Goal: Information Seeking & Learning: Check status

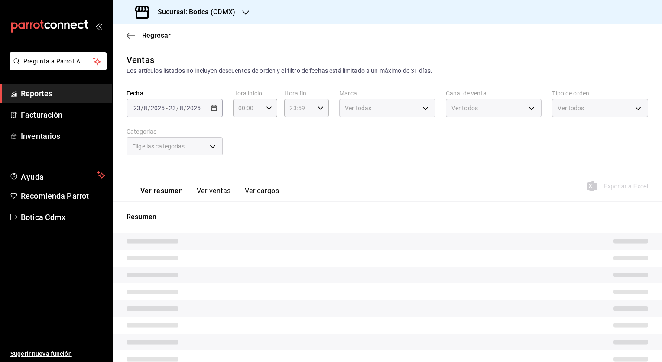
type input "05:00"
type input "PARROT,UBER_EATS,RAPPI,DIDI_FOOD,ONLINE"
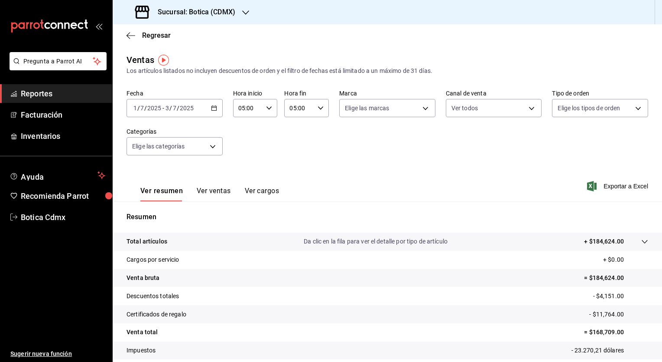
click at [211, 108] on icon "button" at bounding box center [214, 108] width 6 height 6
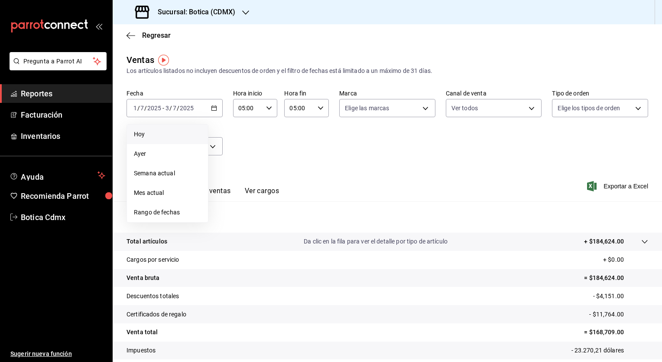
click at [171, 140] on li "Hoy" at bounding box center [167, 134] width 81 height 20
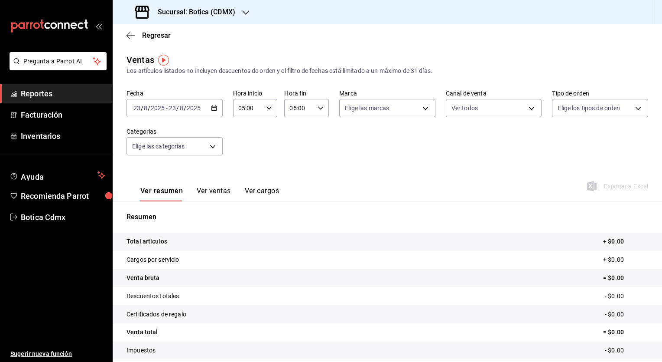
click at [212, 110] on icon "button" at bounding box center [214, 108] width 6 height 6
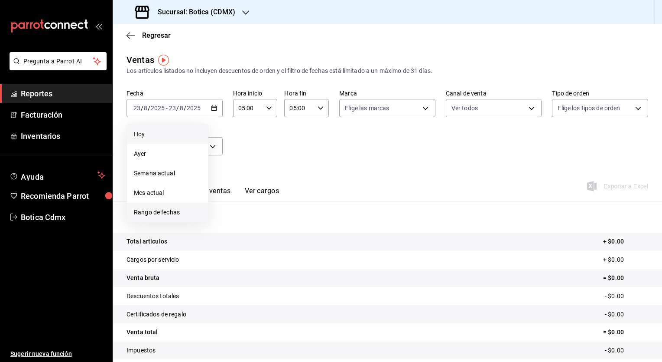
click at [177, 208] on span "Rango de fechas" at bounding box center [167, 212] width 67 height 9
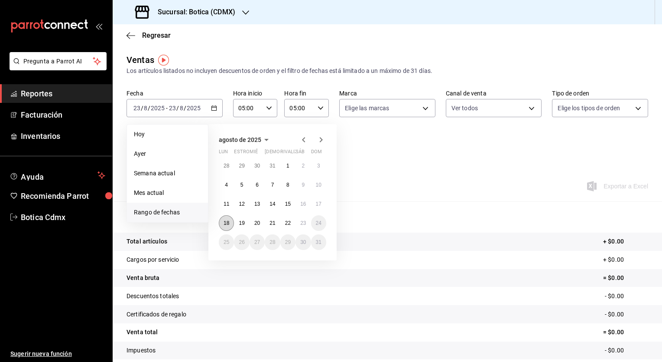
click at [229, 224] on abbr "18" at bounding box center [227, 223] width 6 height 6
click at [307, 223] on button "23" at bounding box center [303, 223] width 15 height 16
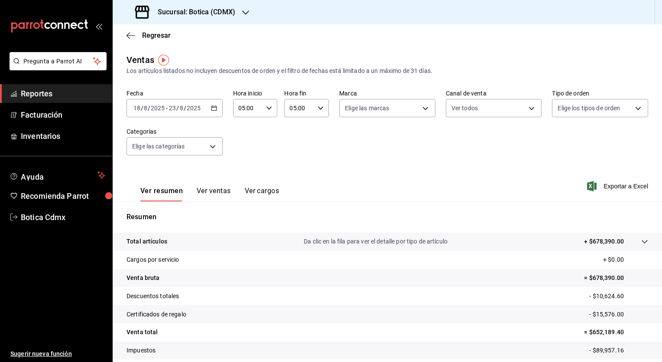
click at [319, 105] on div "05:00 Hora fin" at bounding box center [306, 108] width 45 height 18
click at [460, 141] on div at bounding box center [331, 181] width 662 height 362
click at [629, 184] on font "Exportar a Excel" at bounding box center [626, 186] width 45 height 7
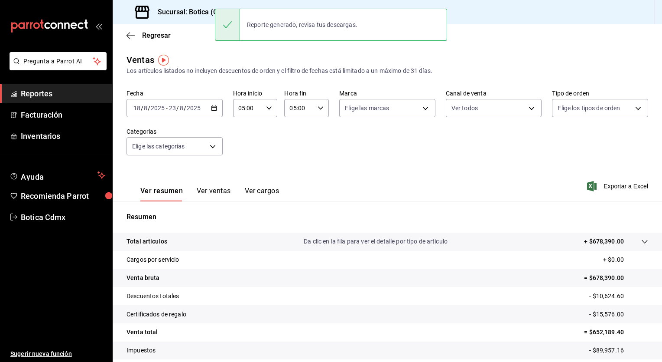
click at [357, 167] on div "Ver resumen Ver ventas Ver cargos Exportar a Excel" at bounding box center [388, 184] width 550 height 36
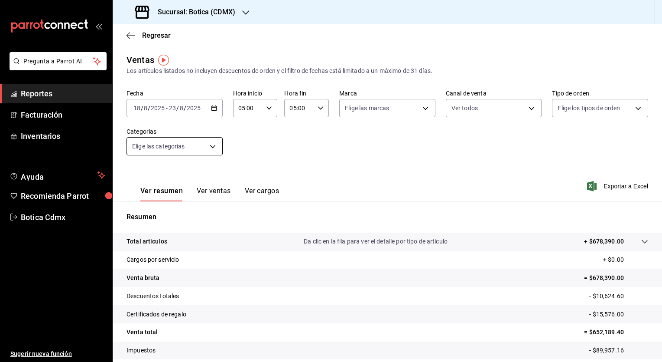
click at [214, 147] on body "Pregunta a Parrot AI Reportes Facturación Inventarios Ayuda Recomienda Parrot B…" at bounding box center [331, 181] width 662 height 362
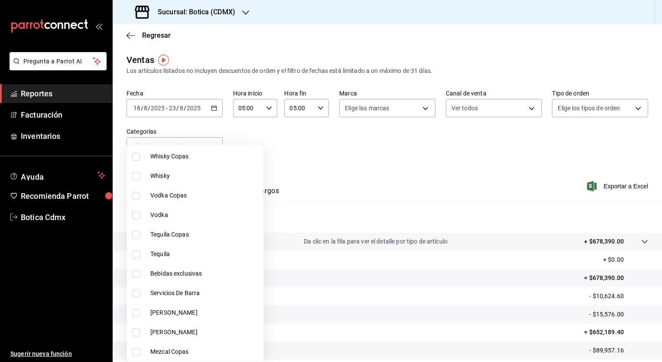
scroll to position [0, 0]
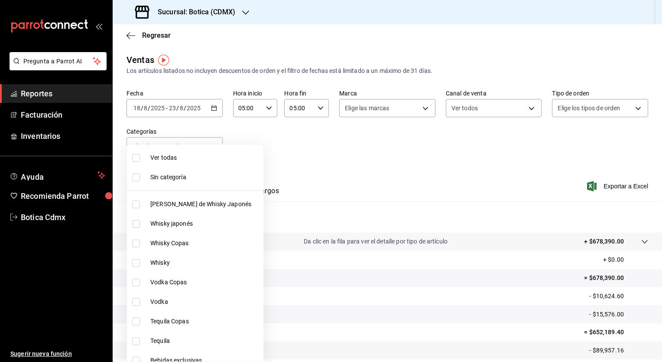
drag, startPoint x: 187, startPoint y: 160, endPoint x: 194, endPoint y: 160, distance: 7.4
click at [186, 160] on span "Ver todas" at bounding box center [205, 157] width 110 height 9
type input "52039608-d3af-43d8-978b-7351115fcd58,48c160c6-e58b-40fc-ab83-08e030ab785e,3b989…"
checkbox input "true"
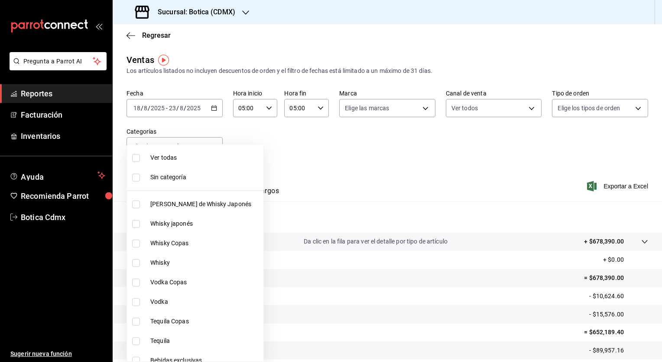
checkbox input "true"
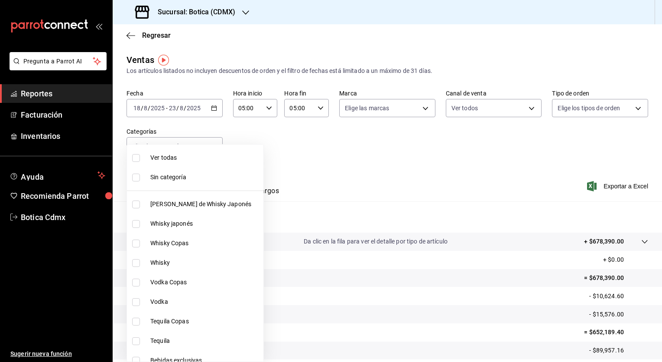
checkbox input "true"
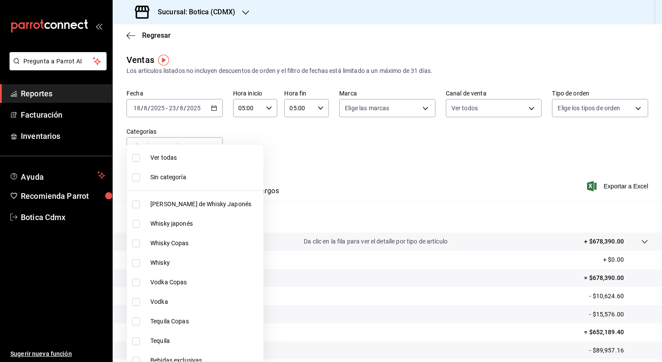
checkbox input "true"
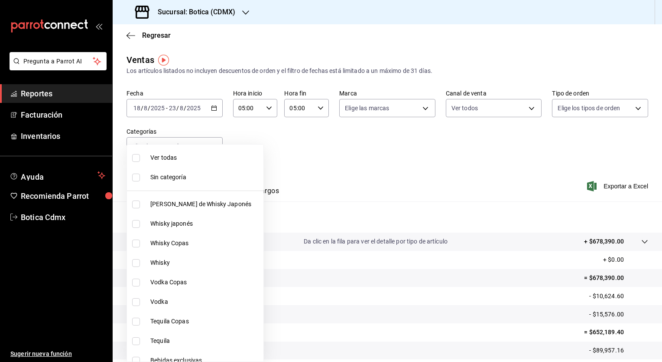
checkbox input "true"
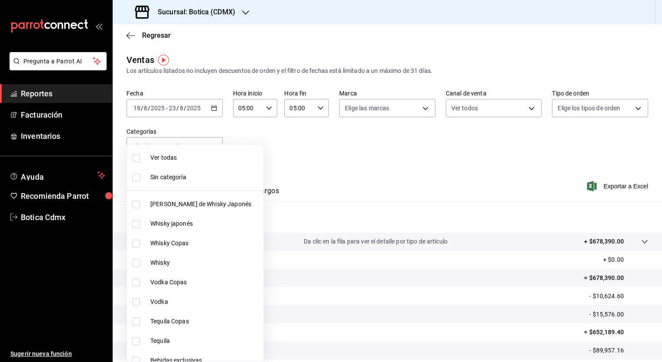
checkbox input "true"
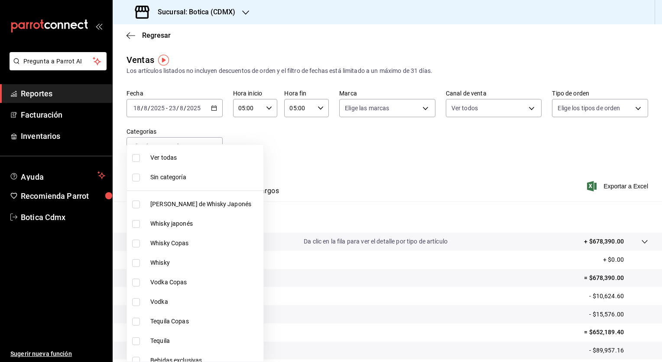
checkbox input "true"
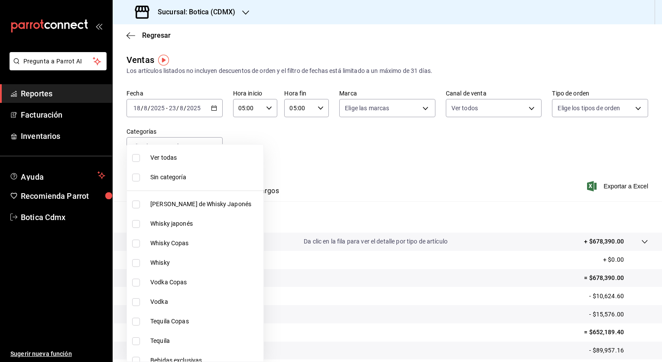
checkbox input "true"
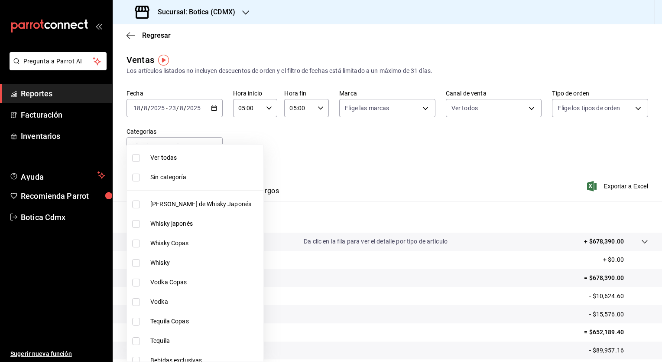
checkbox input "true"
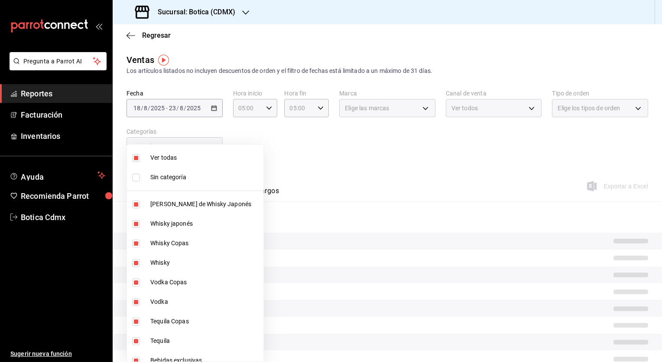
click at [189, 179] on span "Sin categoría" at bounding box center [205, 177] width 110 height 9
checkbox input "true"
click at [337, 162] on div at bounding box center [331, 181] width 662 height 362
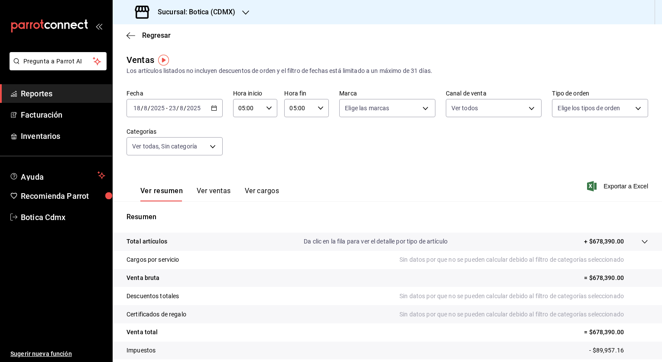
click at [211, 108] on icon "button" at bounding box center [214, 108] width 6 height 6
click at [208, 147] on body "Pregunta a Parrot AI Reportes Facturación Inventarios Ayuda Recomienda Parrot B…" at bounding box center [331, 181] width 662 height 362
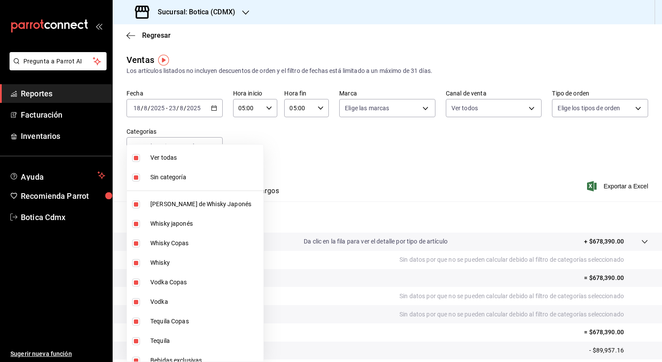
click at [262, 145] on div at bounding box center [331, 181] width 662 height 362
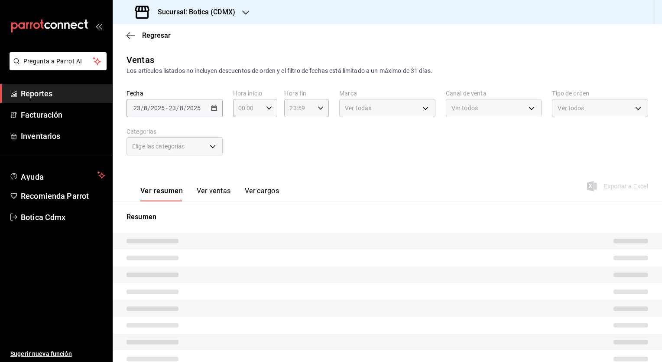
type input "05:00"
type input "52039608-d3af-43d8-978b-7351115fcd58,48c160c6-e58b-40fc-ab83-08e030ab785e,3b989…"
type input "PARROT,UBER_EATS,RAPPI,DIDI_FOOD,ONLINE"
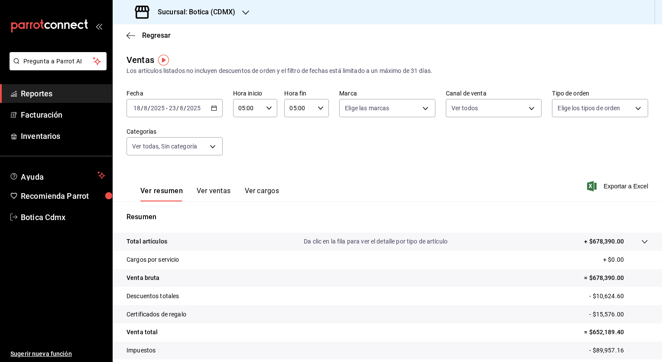
click at [212, 115] on div "[DATE] [DATE] - [DATE] [DATE]" at bounding box center [175, 108] width 96 height 18
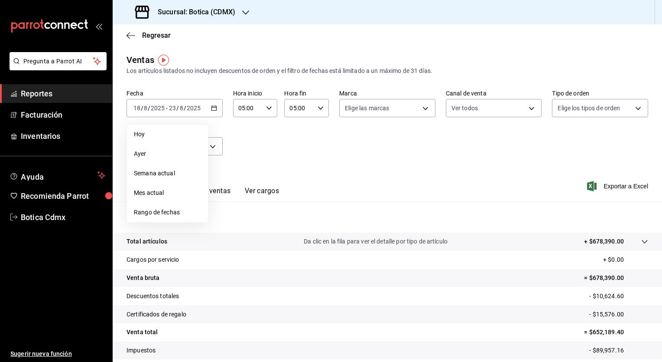
click at [210, 119] on div "Fecha [DATE] [DATE] - [DATE] [DATE] [DATE] [DATE] Semana actual Mes actual Rang…" at bounding box center [388, 127] width 522 height 76
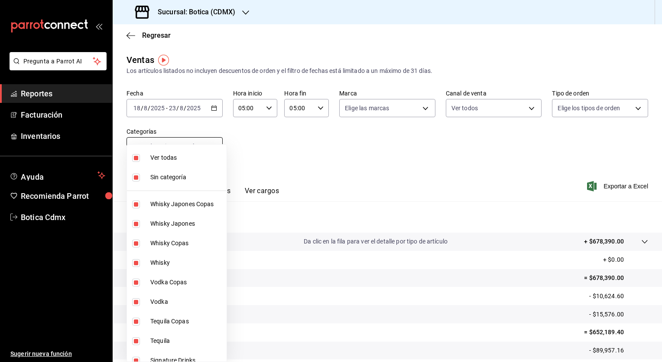
click at [213, 150] on body "Pregunta a Parrot AI Reportes Facturación Inventarios Ayuda Recomienda Parrot B…" at bounding box center [331, 181] width 662 height 362
click at [188, 169] on li "Sin categoría" at bounding box center [177, 177] width 100 height 20
checkbox input "false"
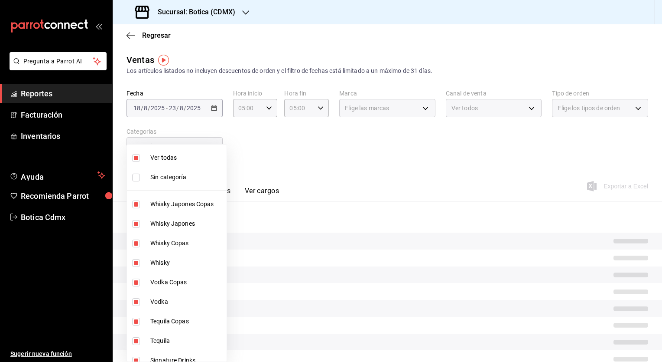
click at [189, 155] on span "Ver todas" at bounding box center [186, 157] width 73 height 9
checkbox input "false"
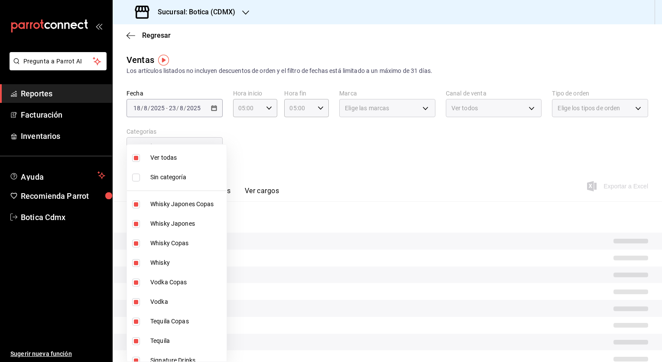
checkbox input "false"
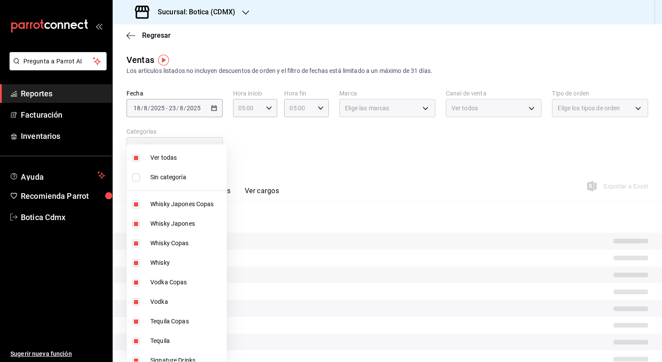
checkbox input "false"
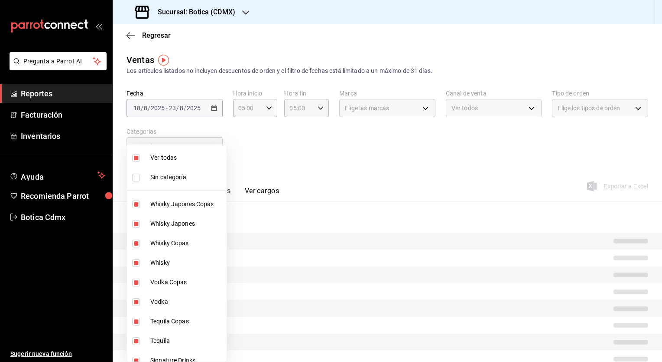
checkbox input "false"
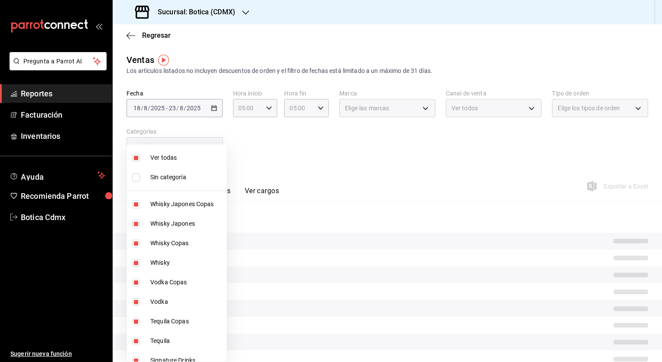
checkbox input "false"
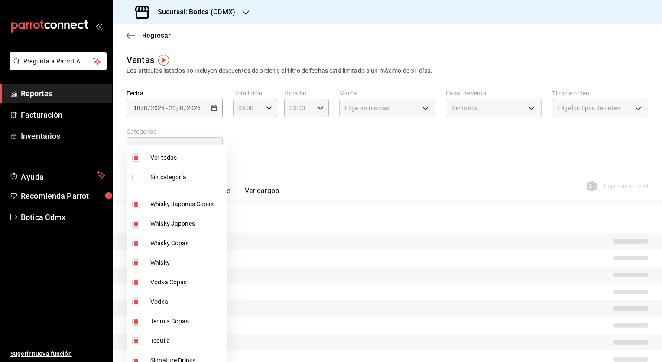
checkbox input "false"
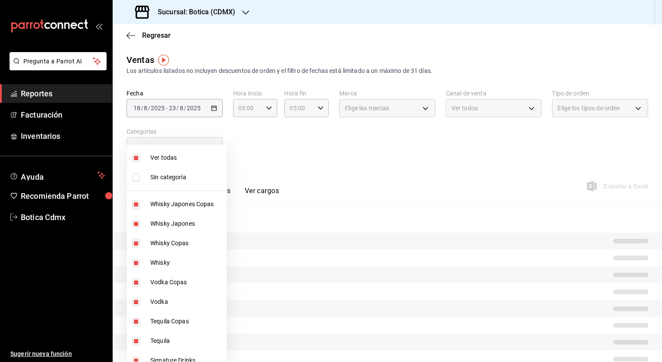
checkbox input "false"
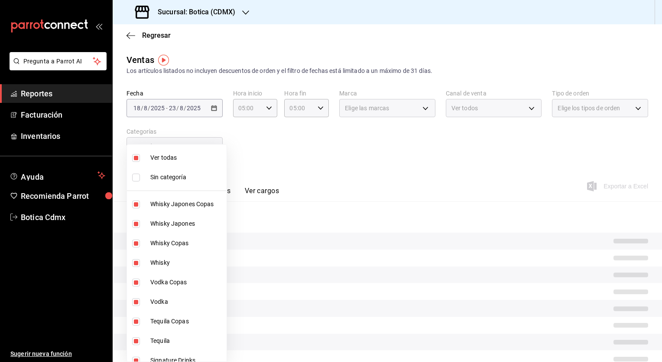
checkbox input "false"
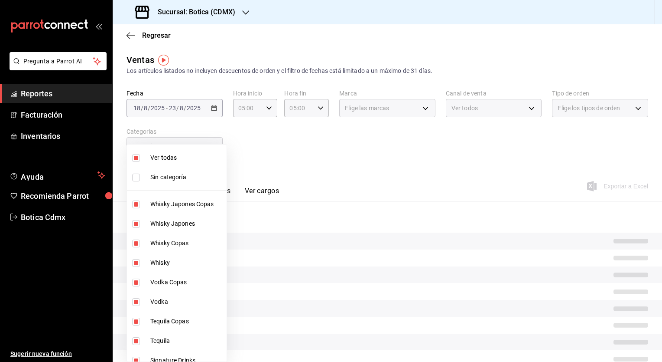
checkbox input "false"
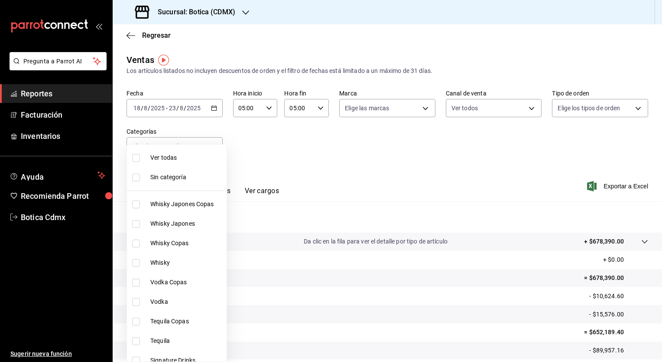
click at [319, 147] on div at bounding box center [331, 181] width 662 height 362
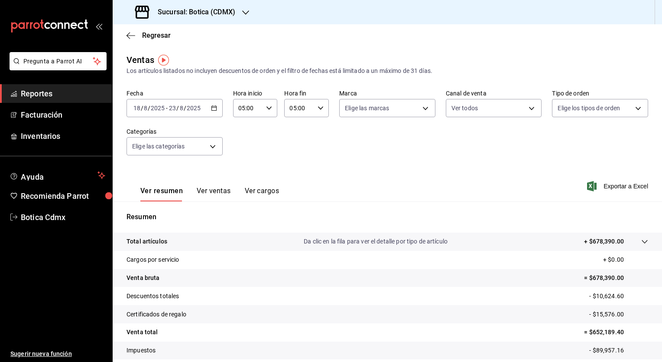
click at [255, 192] on button "Ver cargos" at bounding box center [262, 193] width 35 height 15
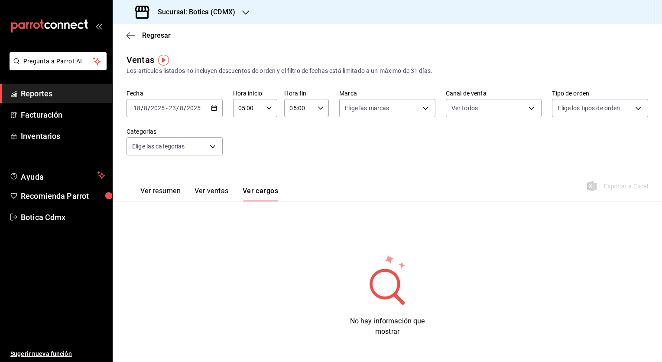
click at [212, 188] on button "Ver ventas" at bounding box center [212, 193] width 34 height 15
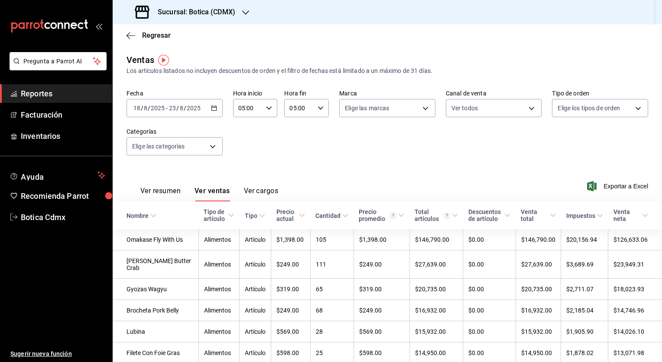
click at [228, 216] on icon at bounding box center [231, 215] width 6 height 6
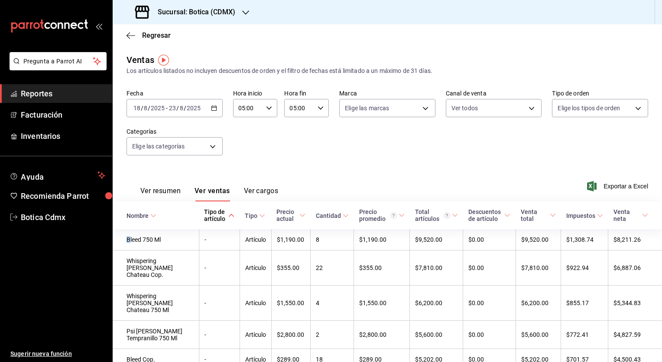
drag, startPoint x: 119, startPoint y: 237, endPoint x: 146, endPoint y: 245, distance: 27.8
click at [134, 242] on td "Bleed 750 Ml" at bounding box center [156, 239] width 86 height 21
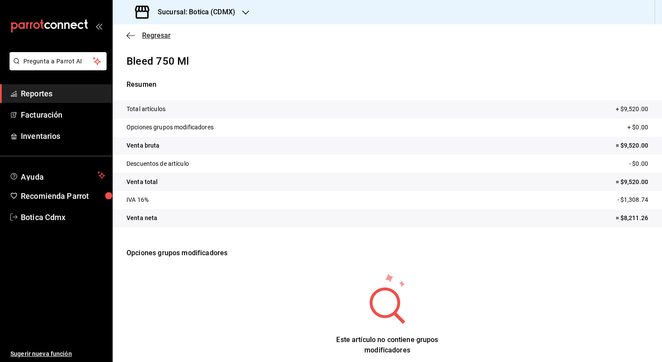
click at [135, 34] on icon "button" at bounding box center [131, 36] width 9 height 8
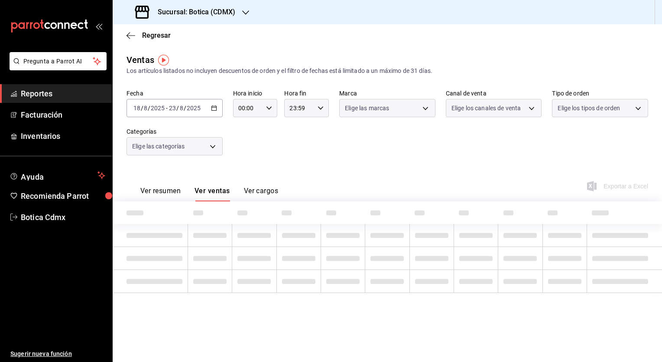
type input "05:00"
type input "PARROT,UBER_EATS,RAPPI,DIDI_FOOD,ONLINE"
